Goal: Information Seeking & Learning: Find specific fact

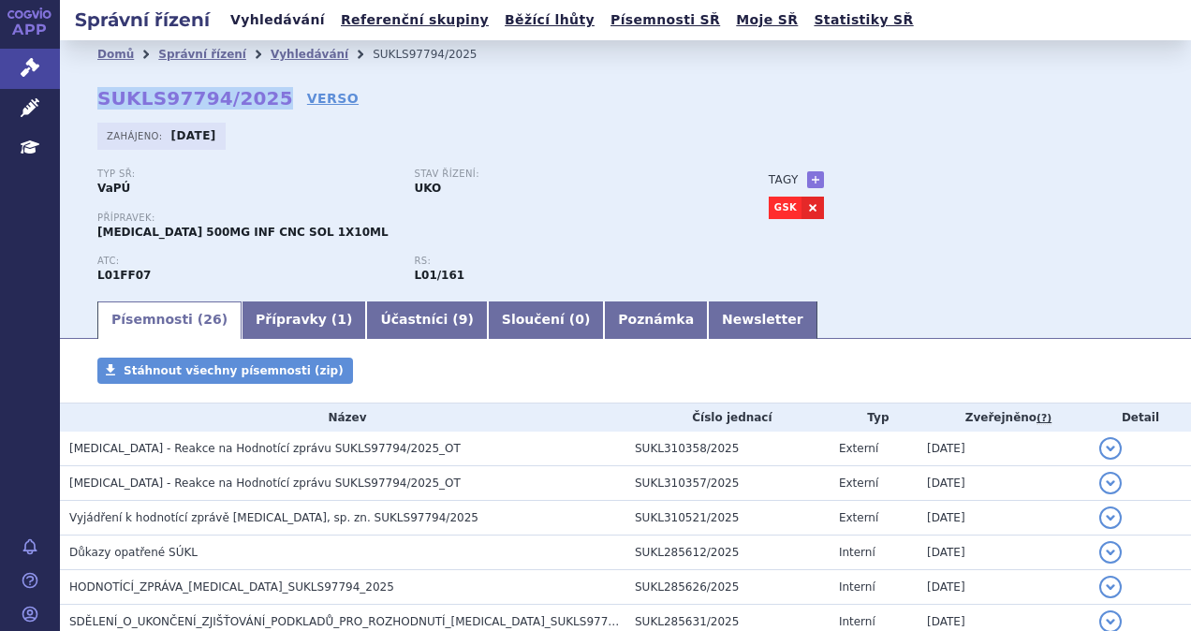
click at [249, 17] on link "Vyhledávání" at bounding box center [278, 19] width 106 height 25
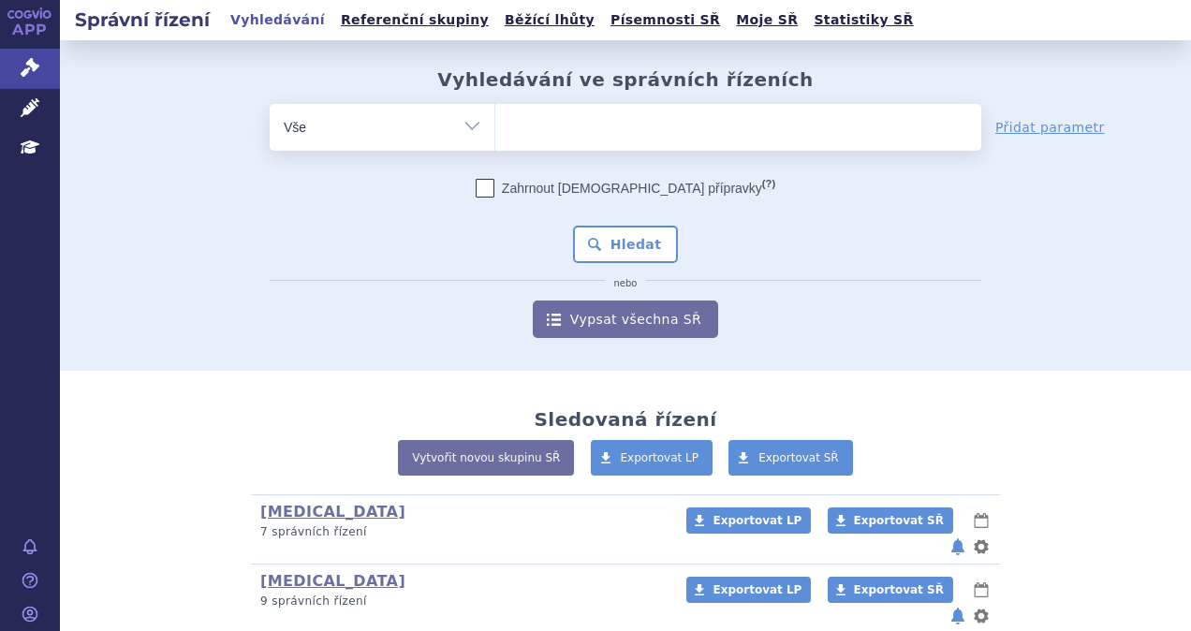
click at [553, 116] on ul at bounding box center [738, 123] width 486 height 39
click at [495, 116] on select at bounding box center [494, 126] width 1 height 47
type input "ta"
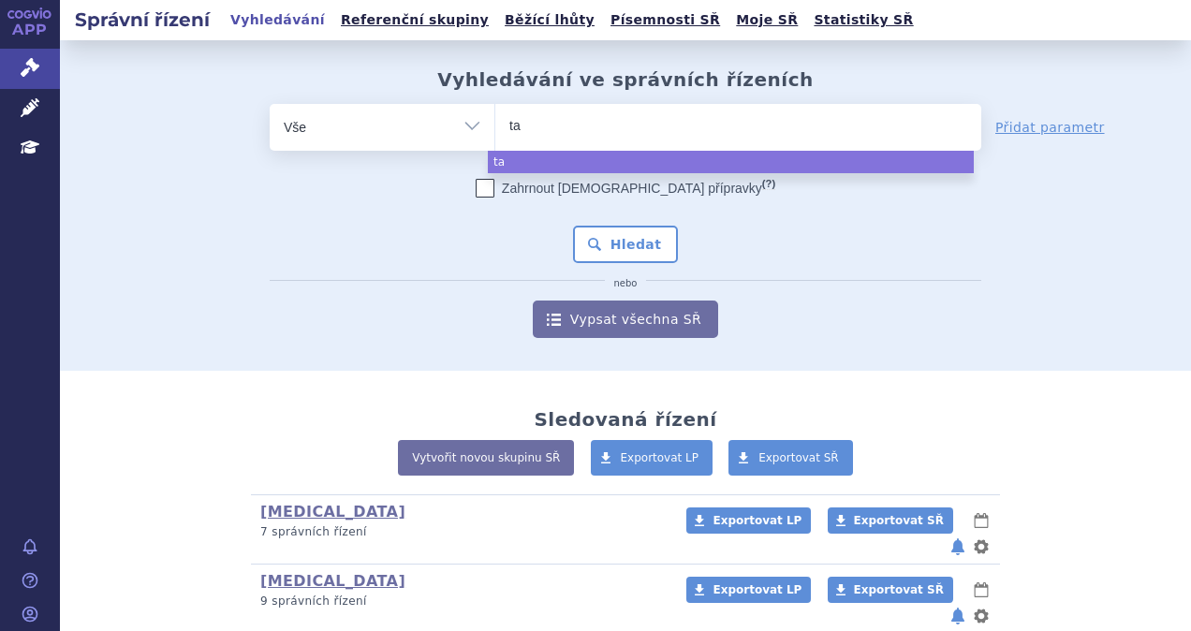
type input "tal"
type input "ta"
type input "t"
type input "ta"
type input "tal"
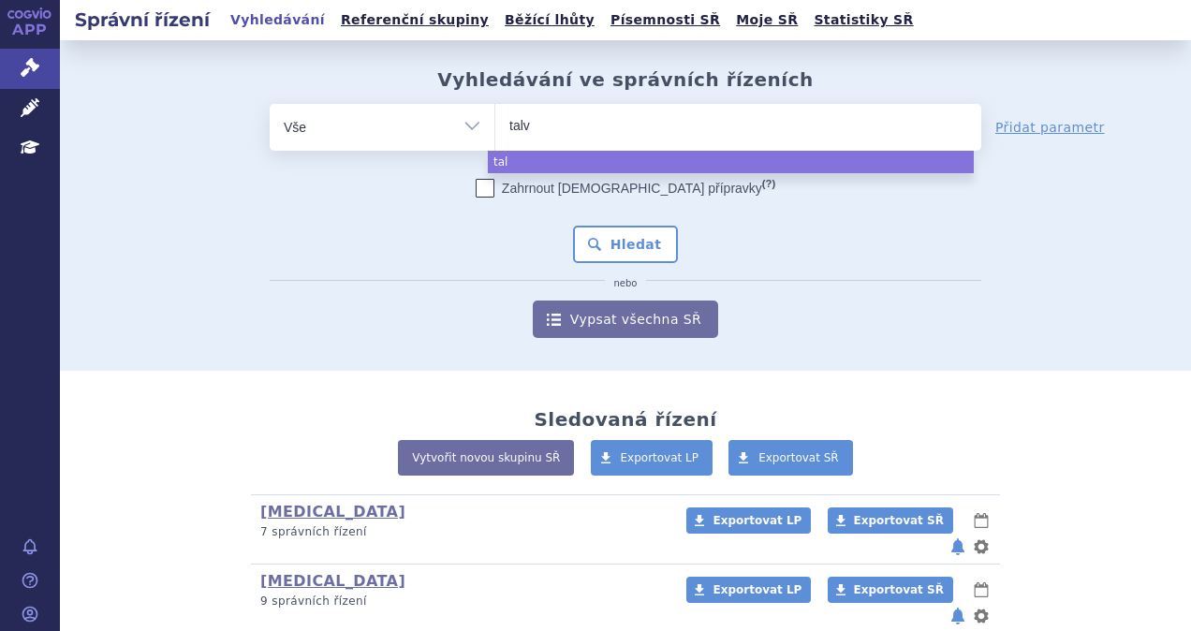
type input "talve"
type input "talvey"
select select "talvey"
click at [620, 259] on button "Hledat" at bounding box center [626, 244] width 106 height 37
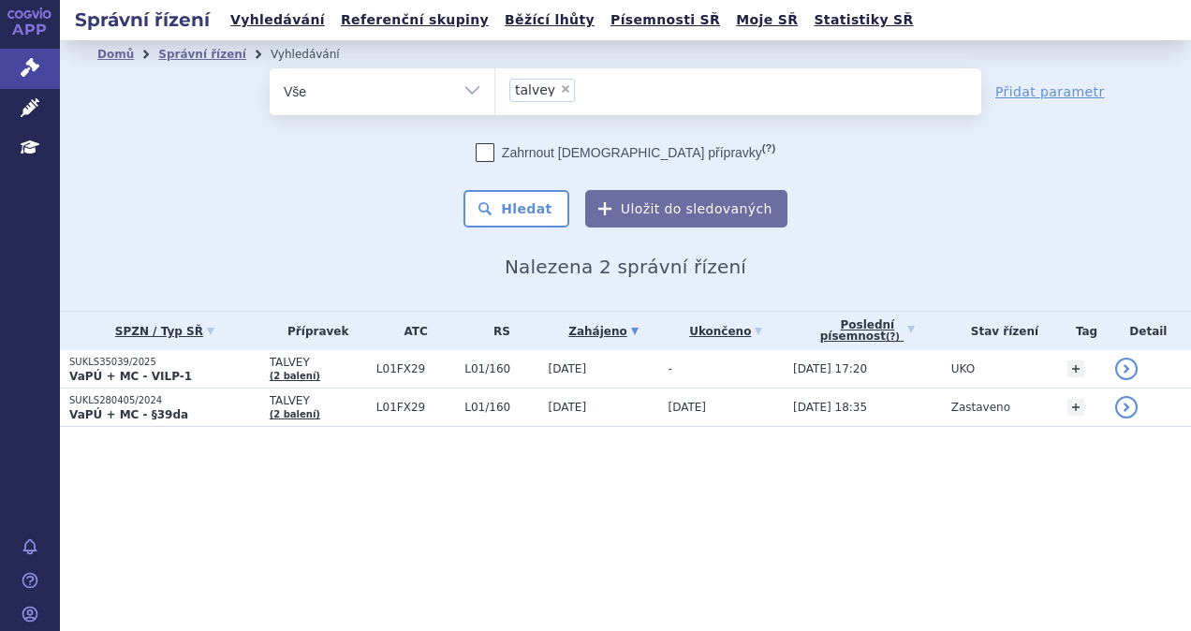
click at [221, 375] on p "VaPÚ + MC - VILP-1" at bounding box center [164, 376] width 191 height 15
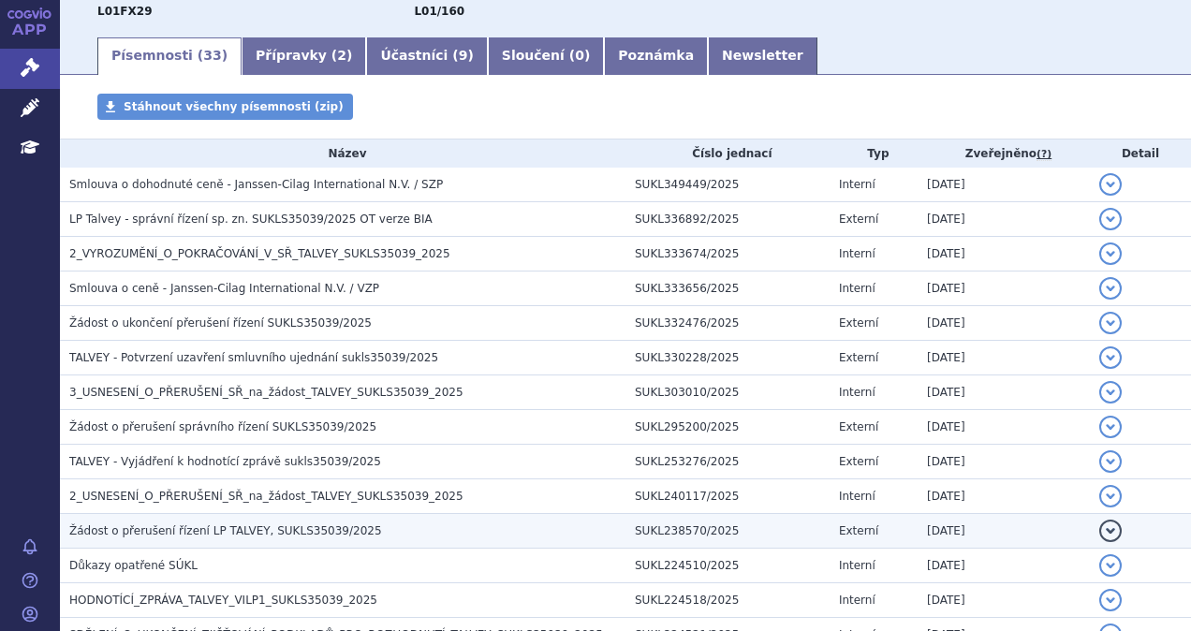
scroll to position [374, 0]
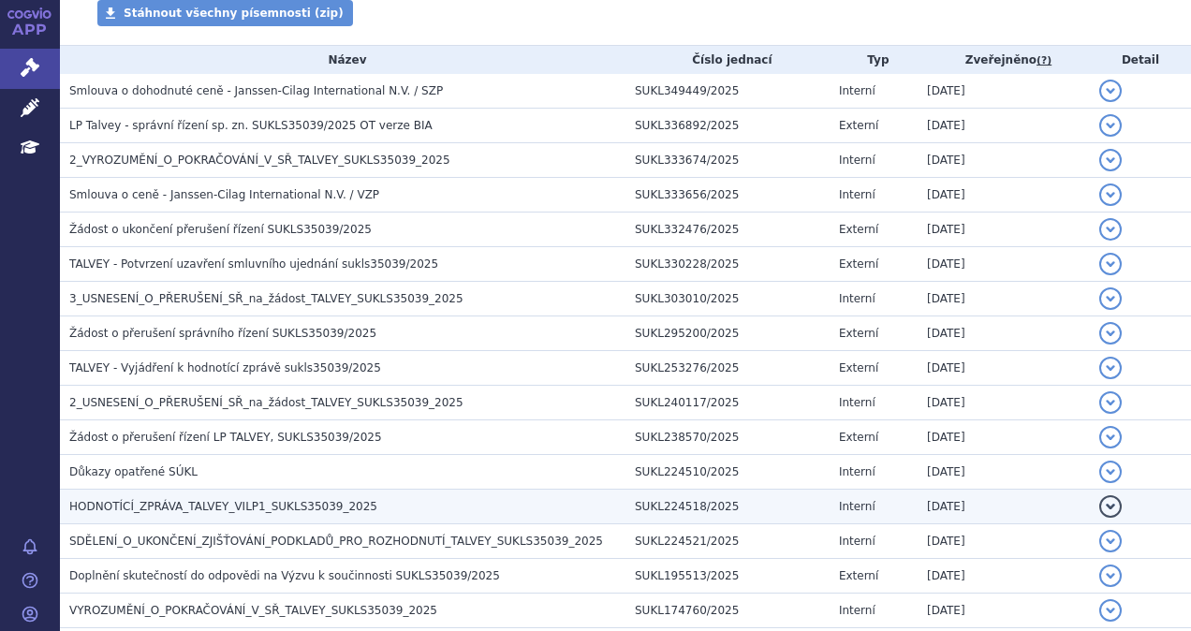
click at [236, 501] on span "HODNOTÍCÍ_ZPRÁVA_TALVEY_VILP1_SUKLS35039_2025" at bounding box center [223, 506] width 308 height 13
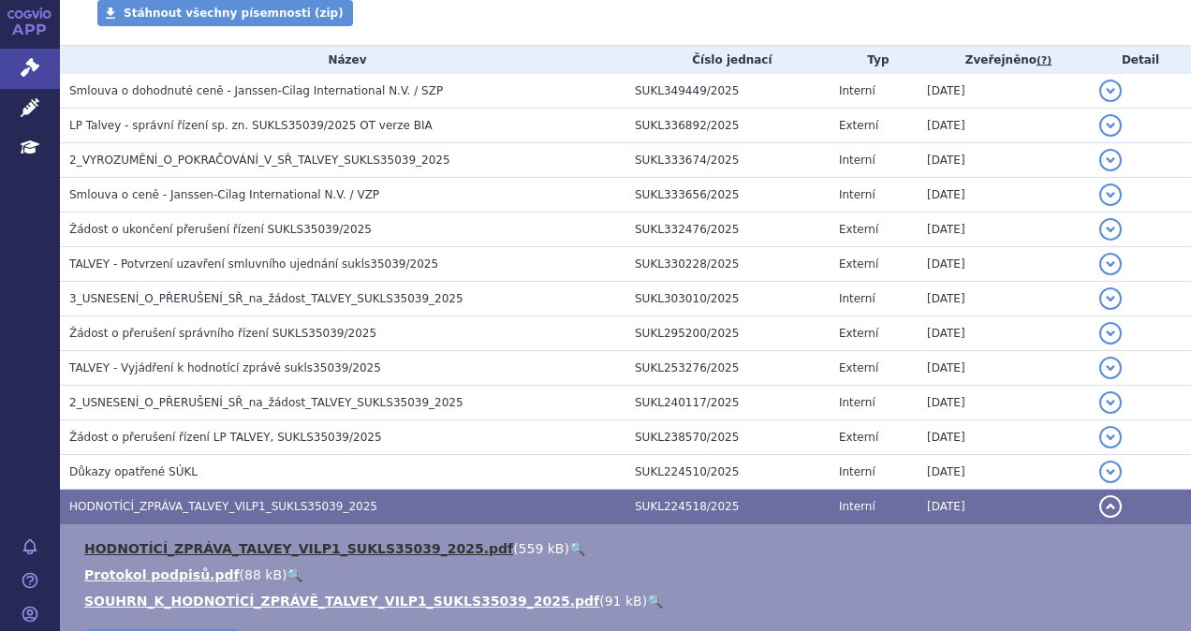
click at [281, 548] on link "HODNOTÍCÍ_ZPRÁVA_TALVEY_VILP1_SUKLS35039_2025.pdf" at bounding box center [298, 548] width 429 height 15
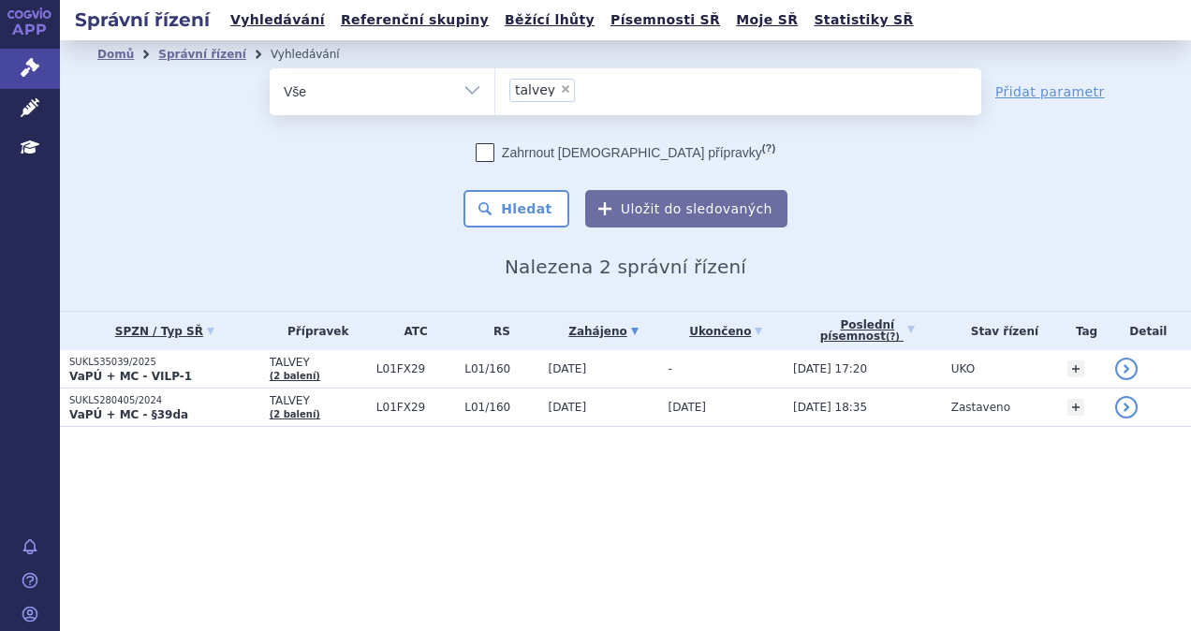
click at [559, 101] on ul "× talvey" at bounding box center [738, 88] width 486 height 41
click at [495, 101] on select "talvey" at bounding box center [494, 90] width 1 height 47
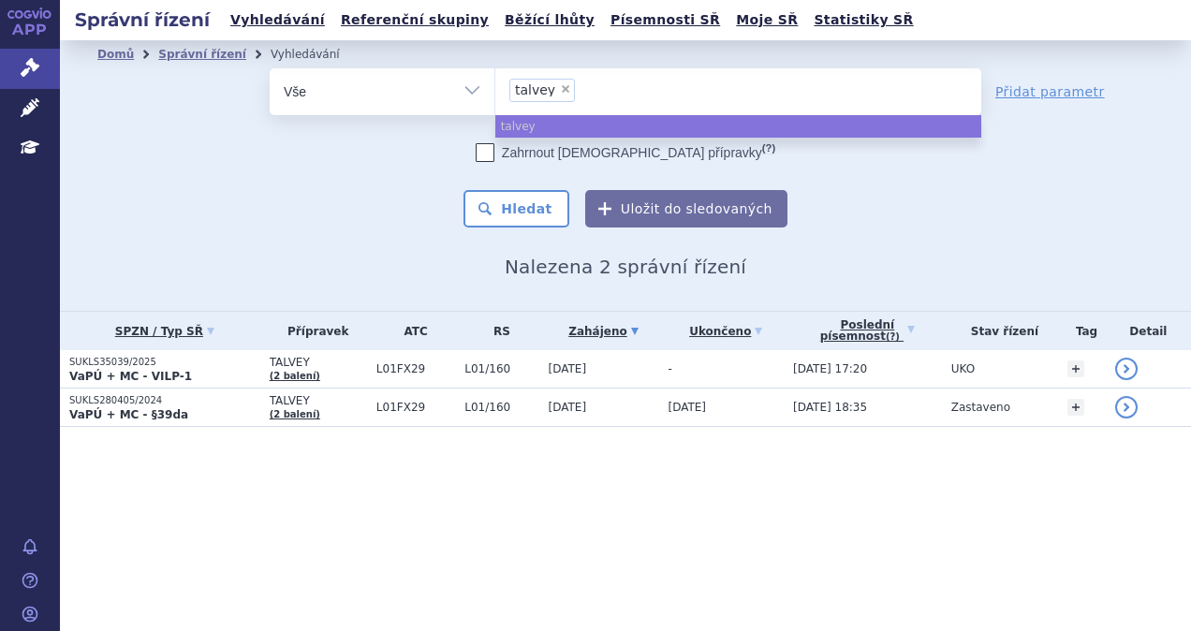
click at [560, 87] on span "×" at bounding box center [565, 88] width 11 height 11
click at [495, 87] on select "talvey" at bounding box center [494, 90] width 1 height 47
select select
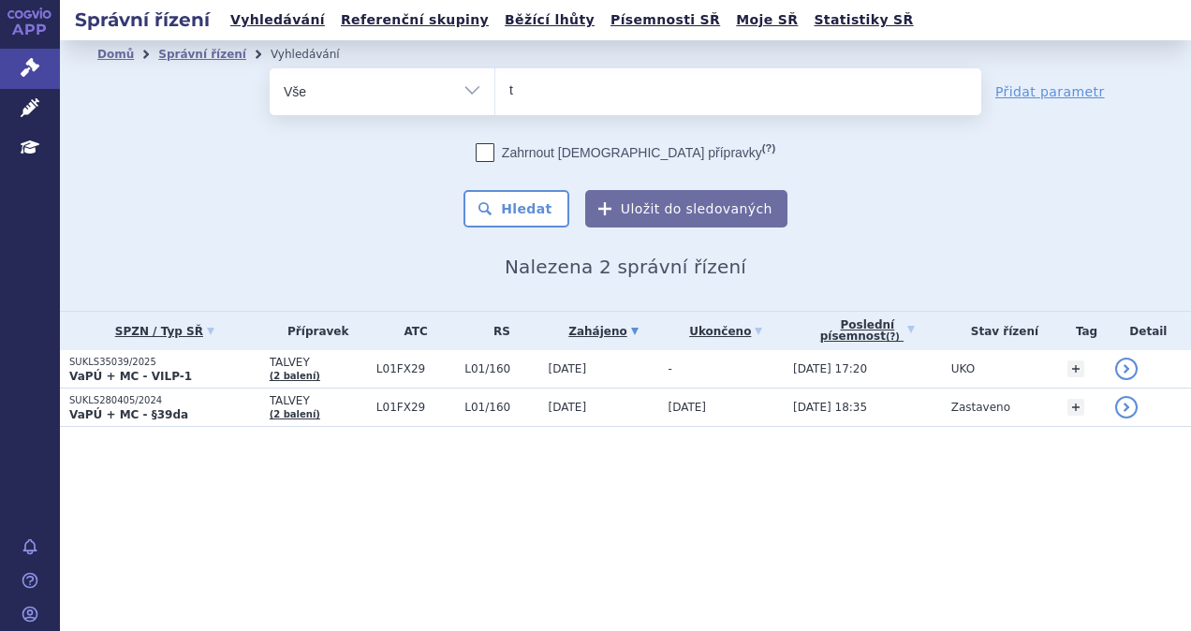
type input "te"
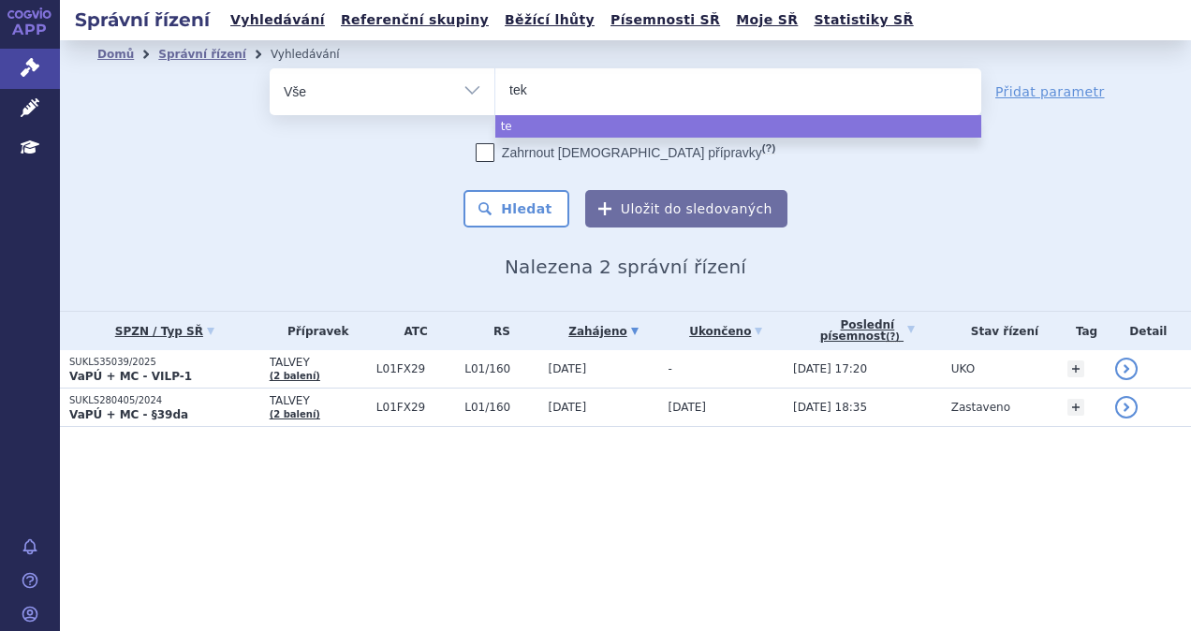
type input "tekl"
type input "teklis"
type input "teklista"
type input "teklistama"
type input "teklistamag"
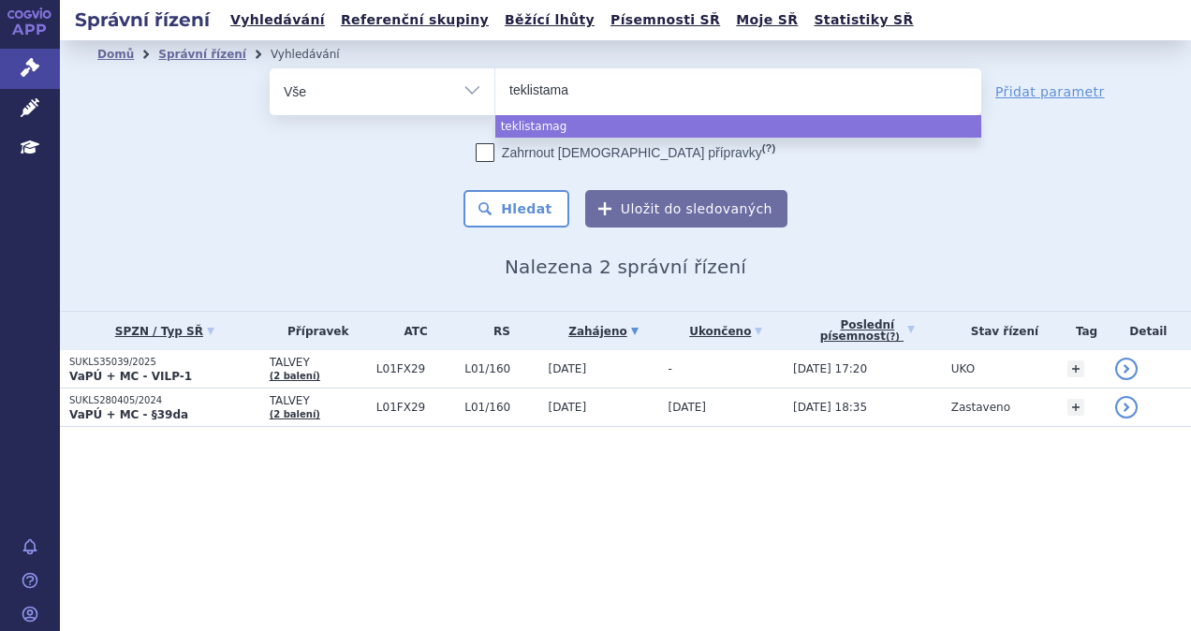
type input "teklistam"
type input "teklista"
type input "teklis"
type input "tekl"
type input "tek"
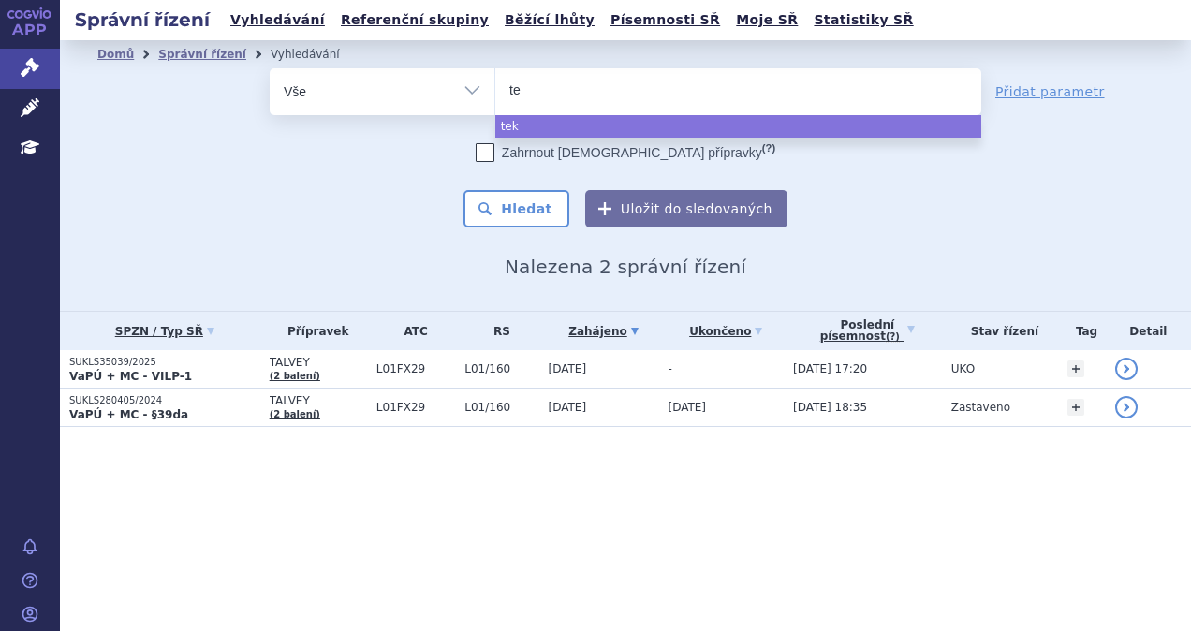
type input "t"
type input "te"
type input "tec"
type input "tecva"
type input "tecvayl"
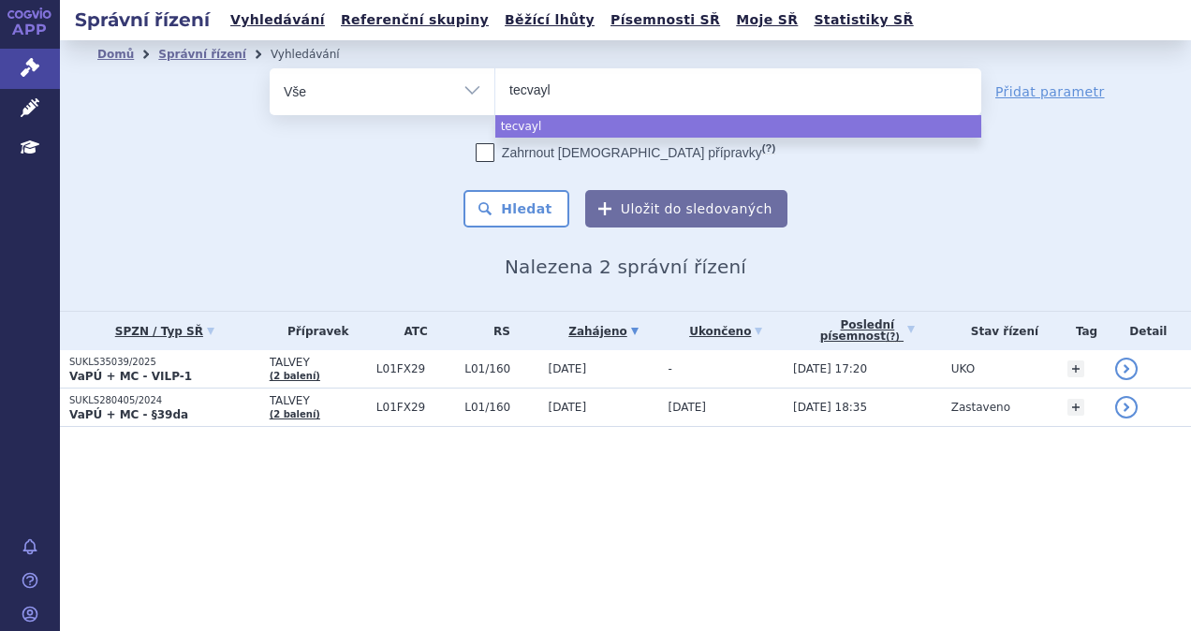
type input "tecvayli"
select select "tecvayli"
click at [527, 200] on button "Hledat" at bounding box center [516, 208] width 106 height 37
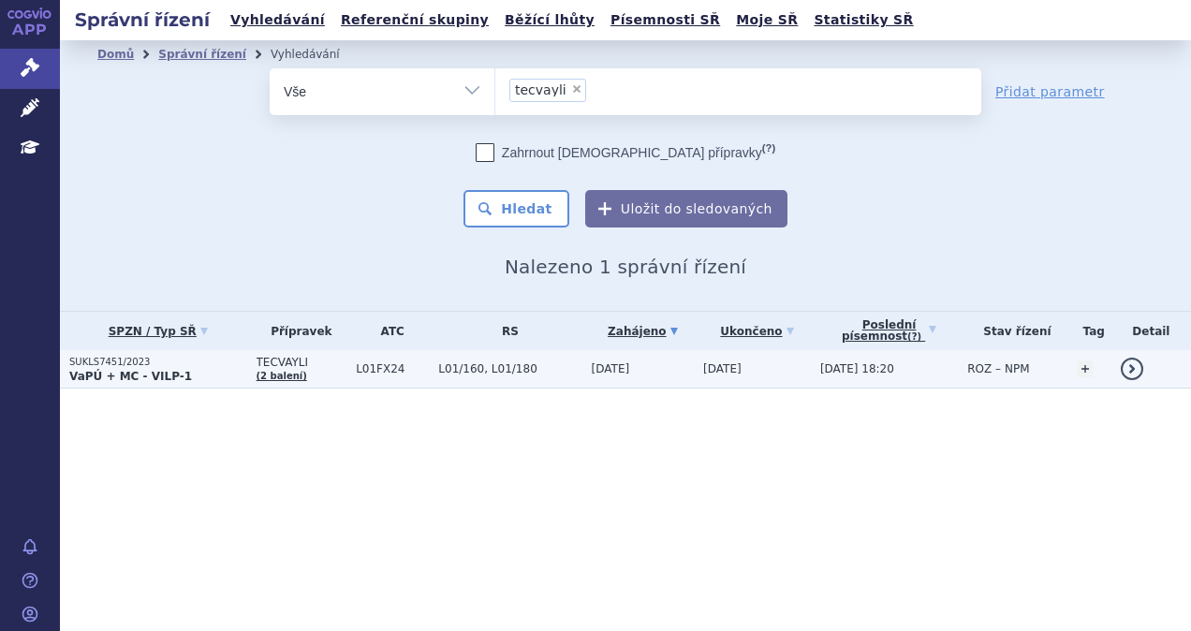
click at [307, 363] on span "TECVAYLI" at bounding box center [302, 362] width 91 height 13
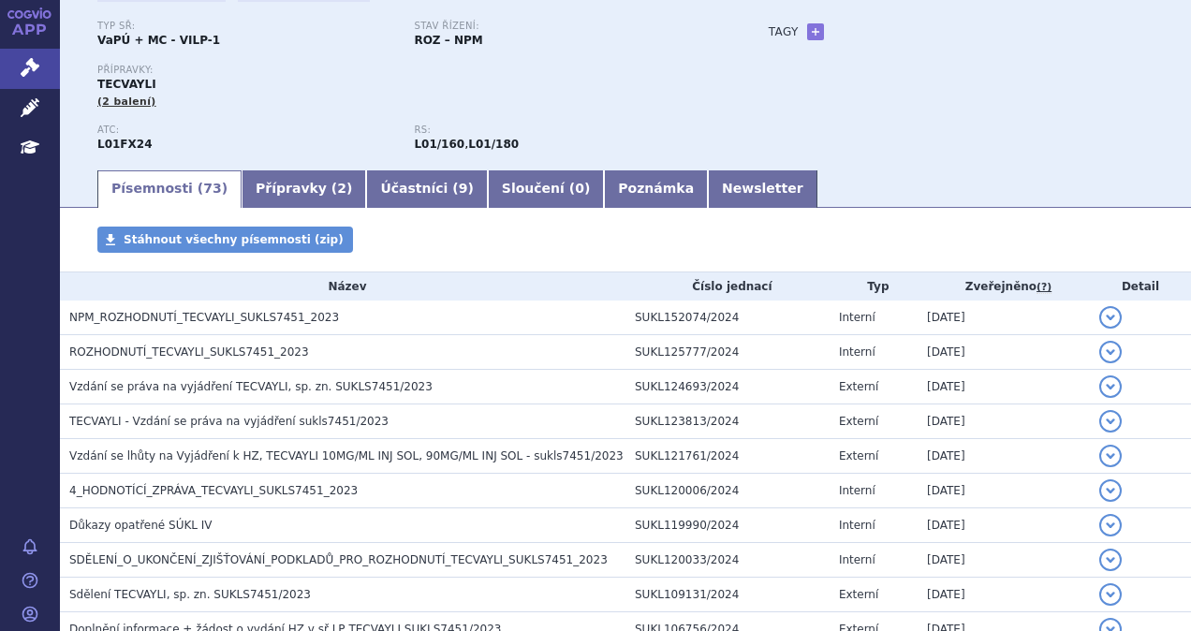
scroll to position [187, 0]
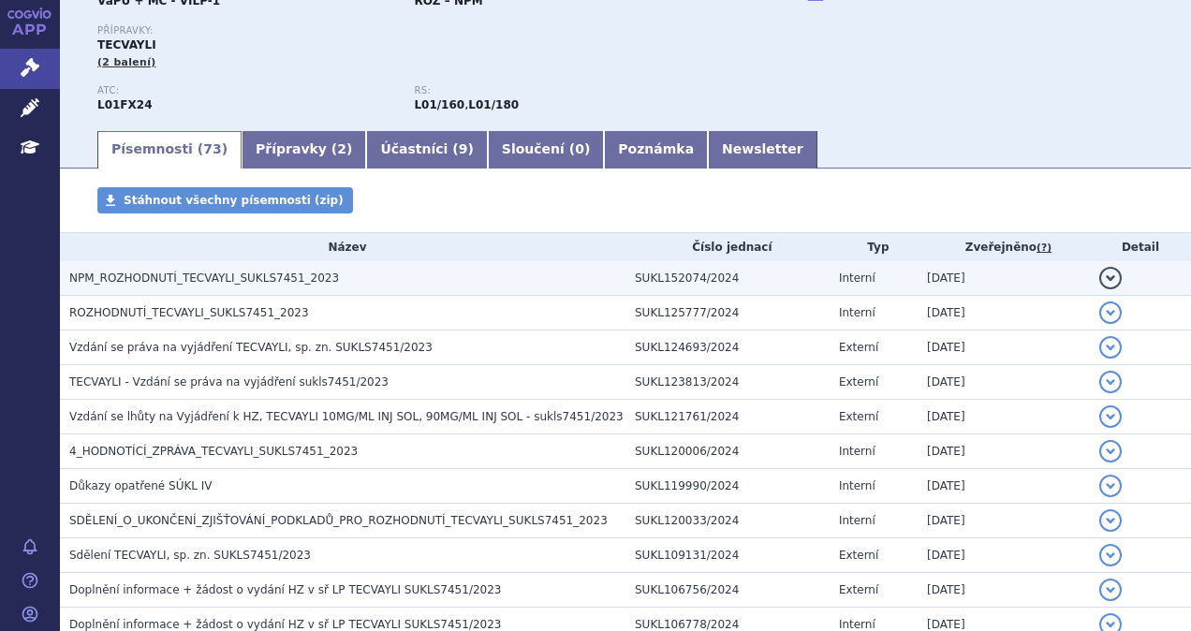
click at [203, 285] on span "NPM_ROZHODNUTÍ_TECVAYLI_SUKLS7451_2023" at bounding box center [204, 277] width 270 height 13
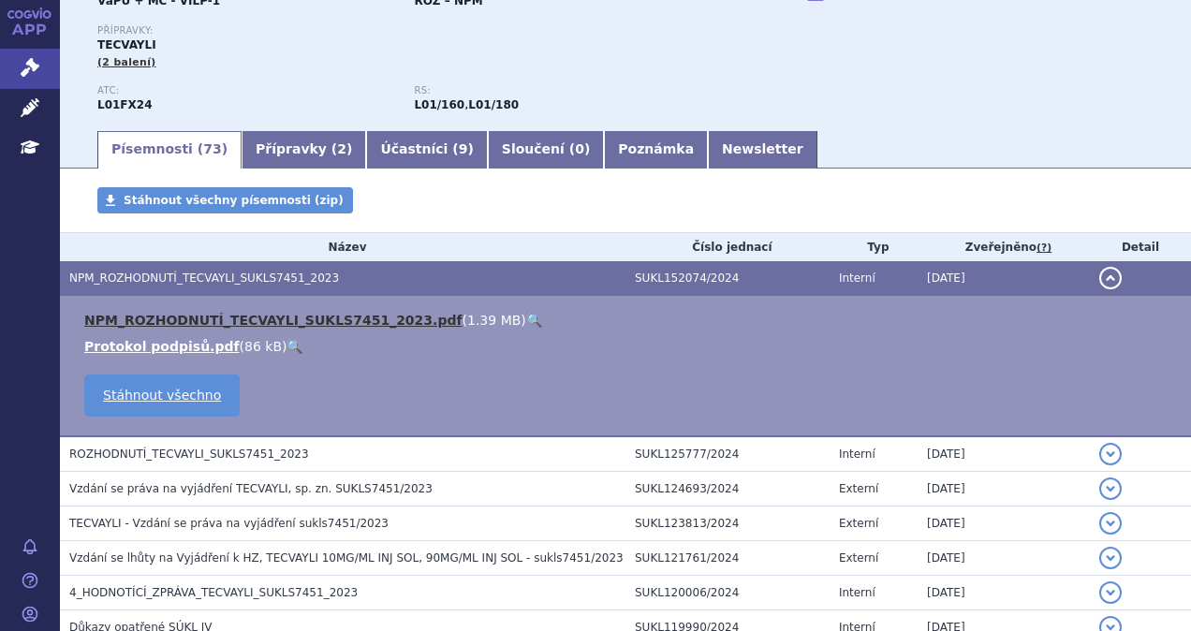
click at [208, 322] on link "NPM_ROZHODNUTÍ_TECVAYLI_SUKLS7451_2023.pdf" at bounding box center [273, 320] width 378 height 15
